Goal: Task Accomplishment & Management: Manage account settings

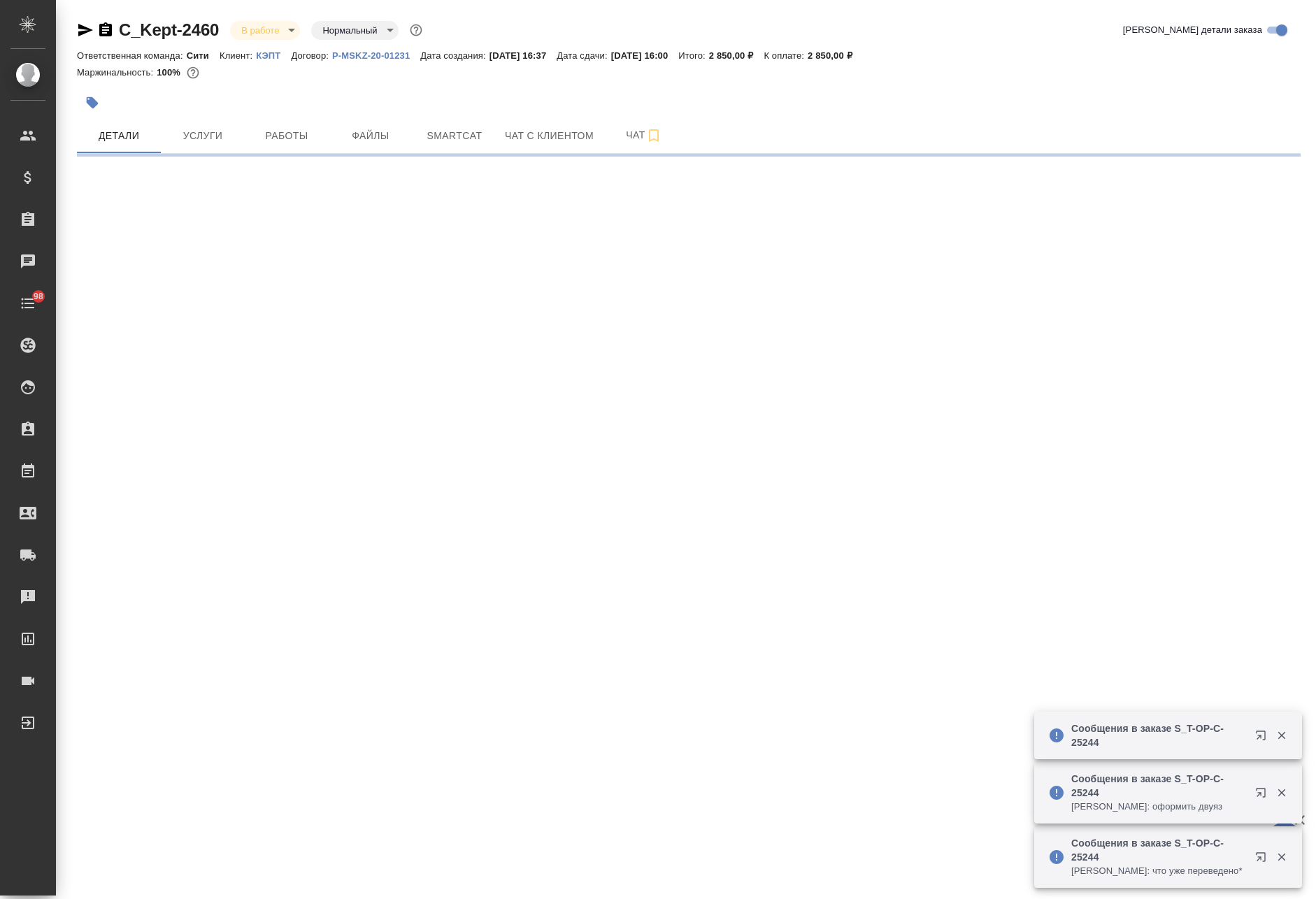
select select "RU"
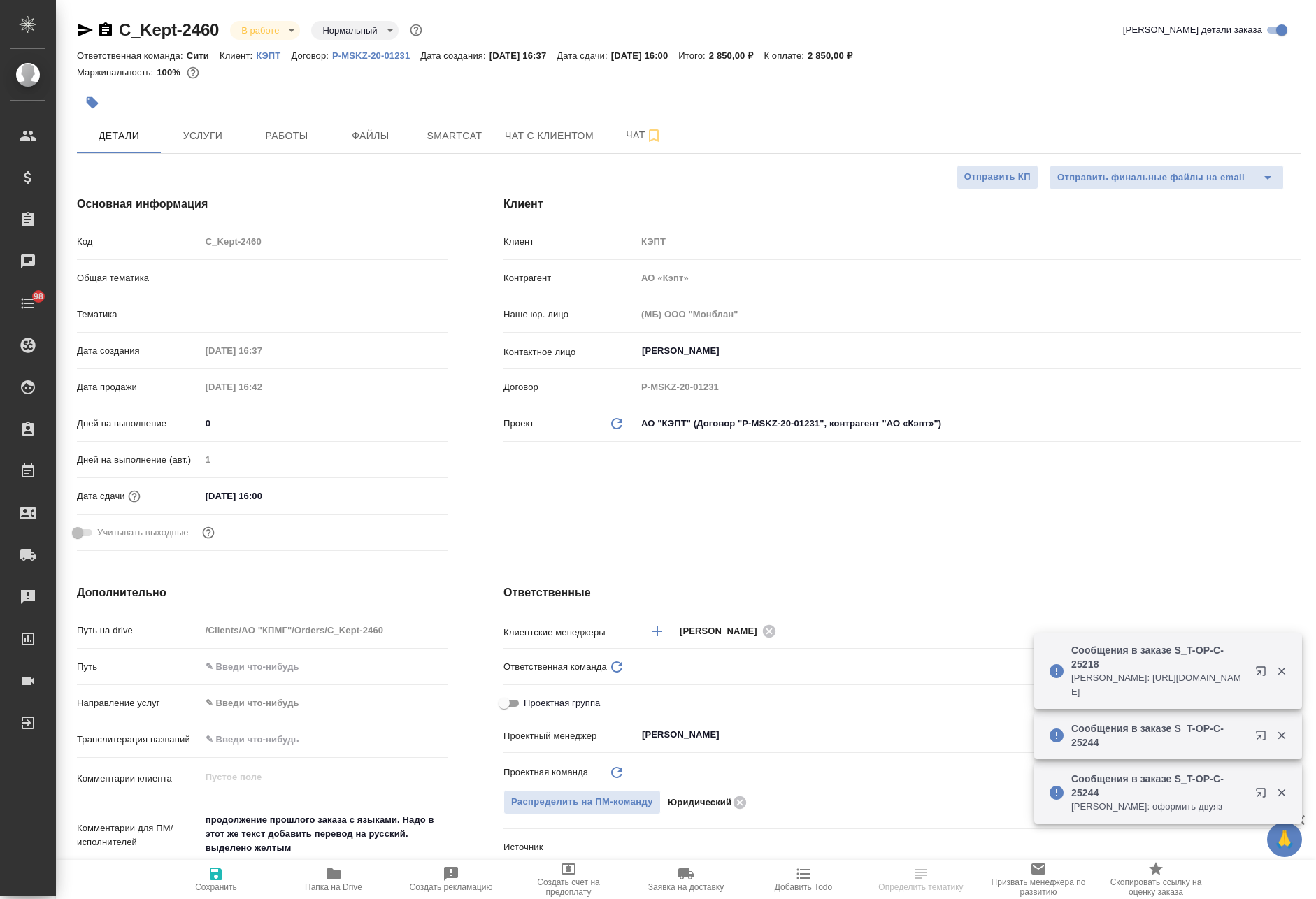
type input "Бабкина Анастасия"
type input "Переверзева Анна a.pereverzeva"
type textarea "x"
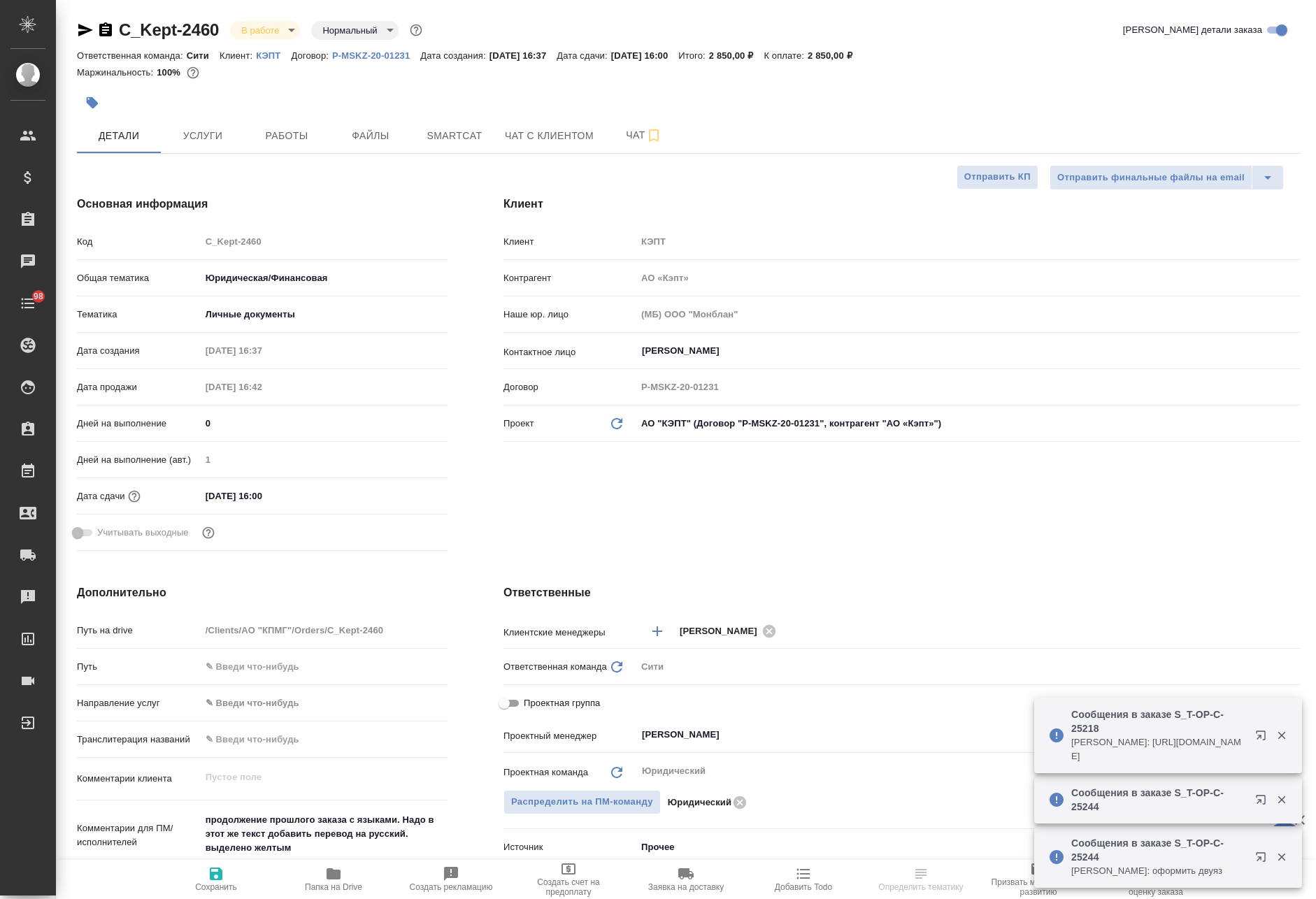
type input "Юридический"
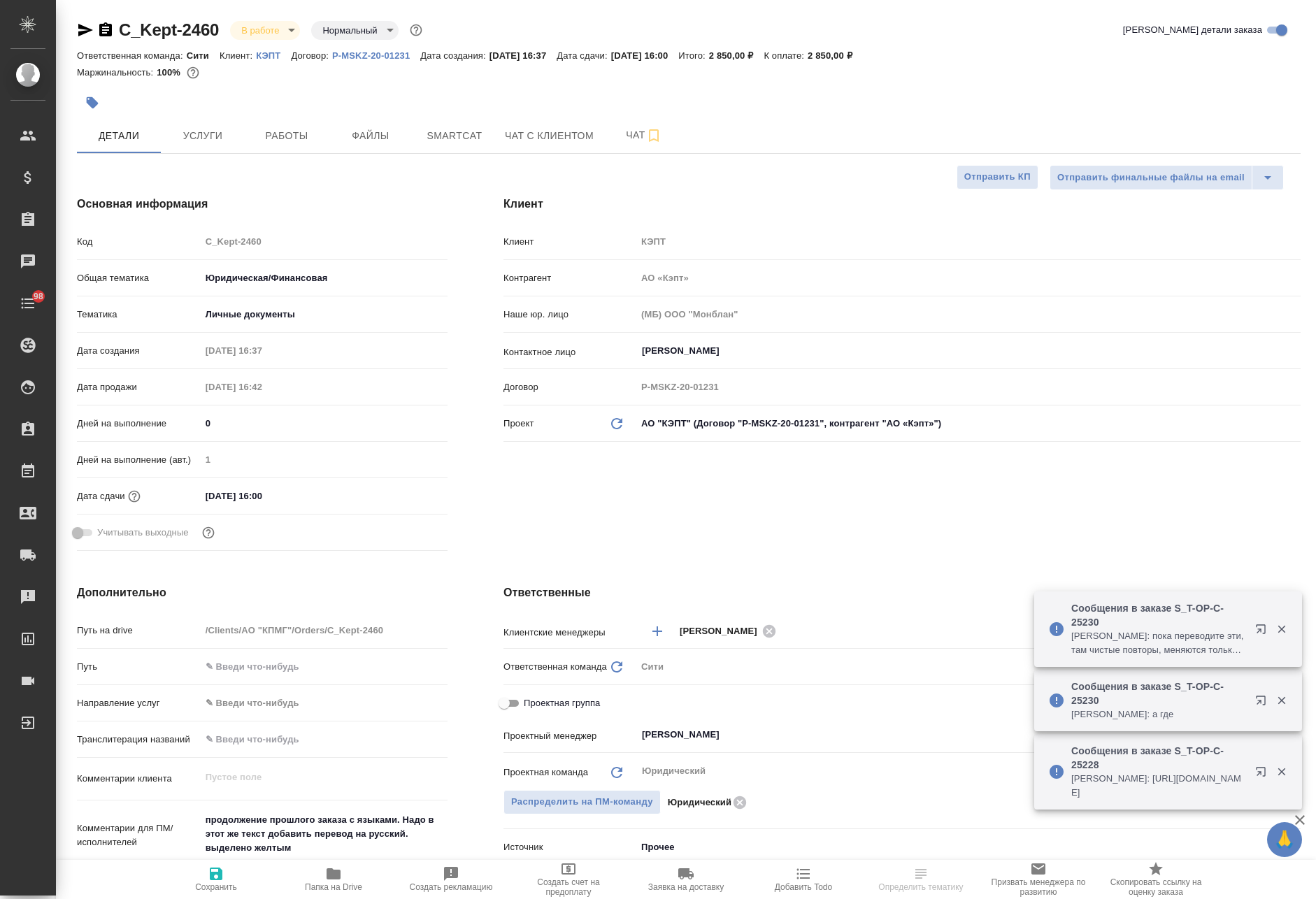
scroll to position [70, 0]
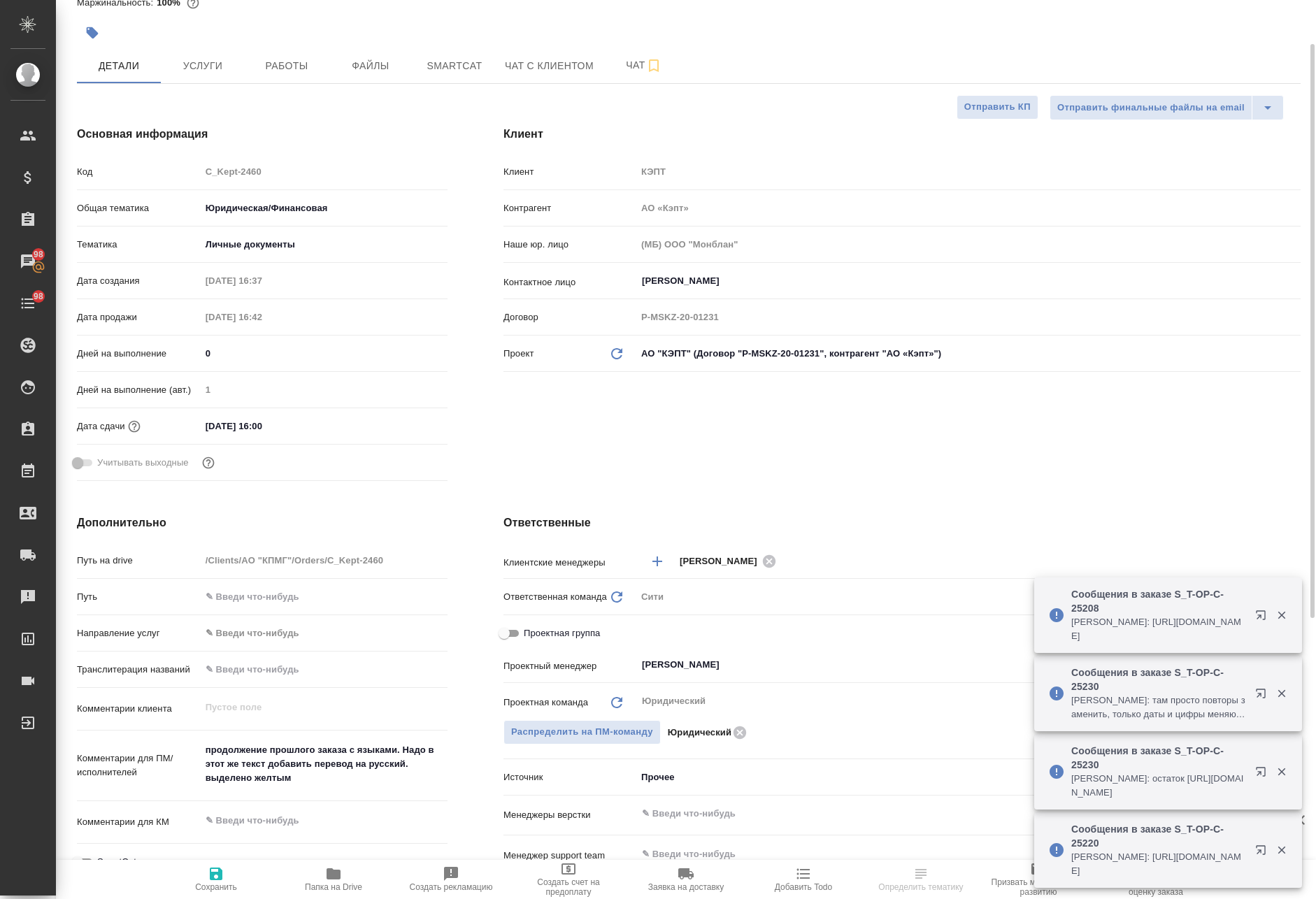
click at [345, 880] on span "Папка на Drive" at bounding box center [333, 878] width 101 height 26
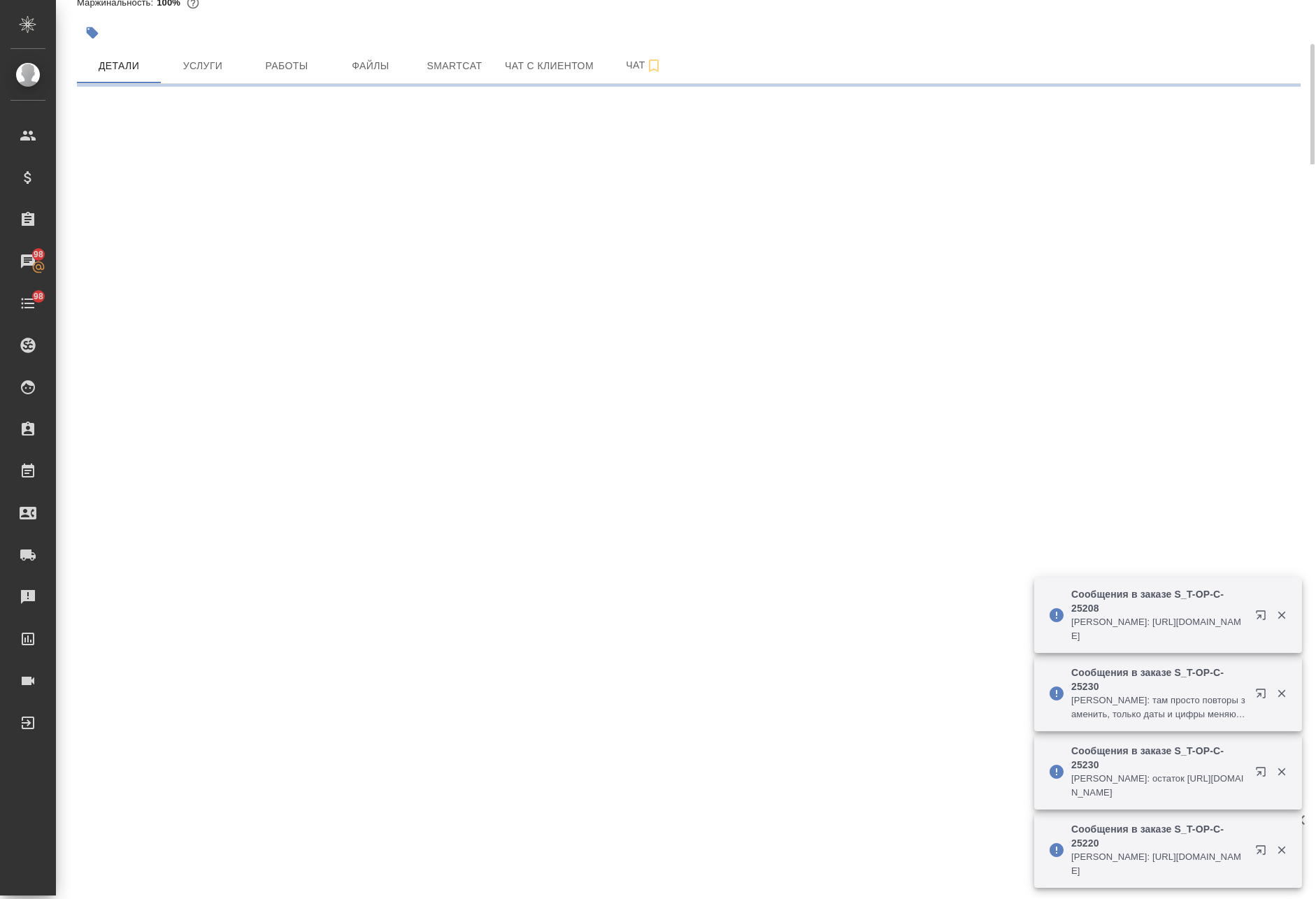
select select "RU"
